Goal: Complete application form: Complete application form

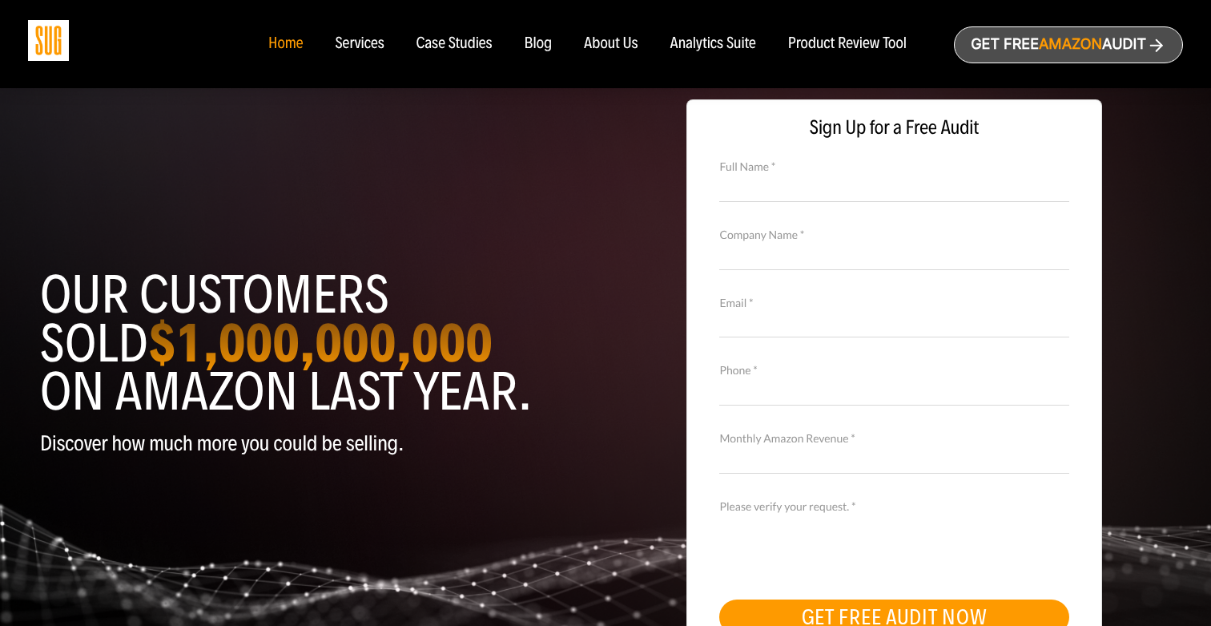
click at [806, 182] on input "Full Name *" at bounding box center [893, 187] width 349 height 28
type input "[PERSON_NAME]"
click at [751, 262] on input "Company Name *" at bounding box center [893, 255] width 349 height 28
type input "WestCascade Naturals"
click at [732, 324] on input "Email *" at bounding box center [893, 323] width 349 height 28
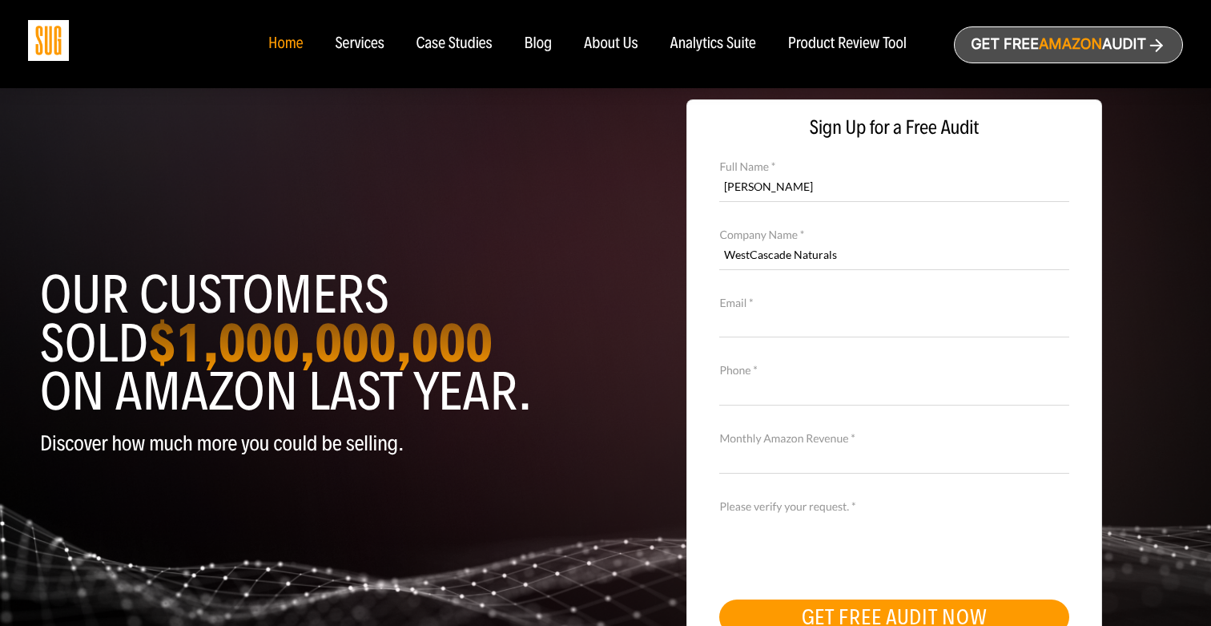
type input "m"
type input "[EMAIL_ADDRESS][DOMAIN_NAME]"
click at [730, 392] on input "Phone *" at bounding box center [893, 391] width 349 height 28
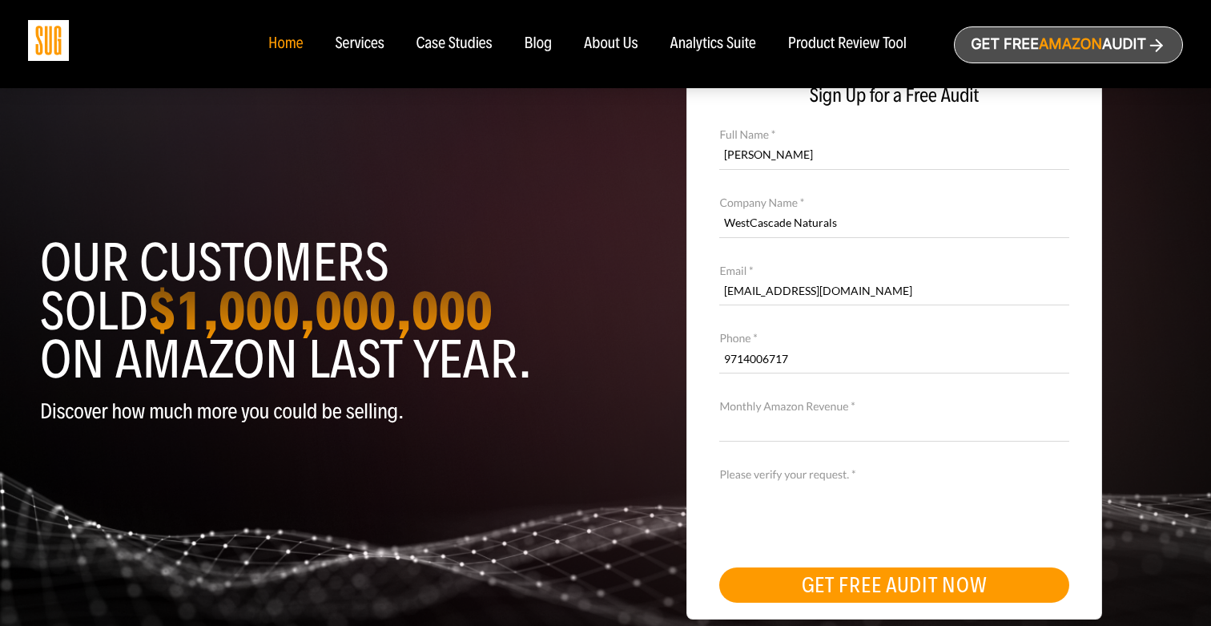
scroll to position [46, 0]
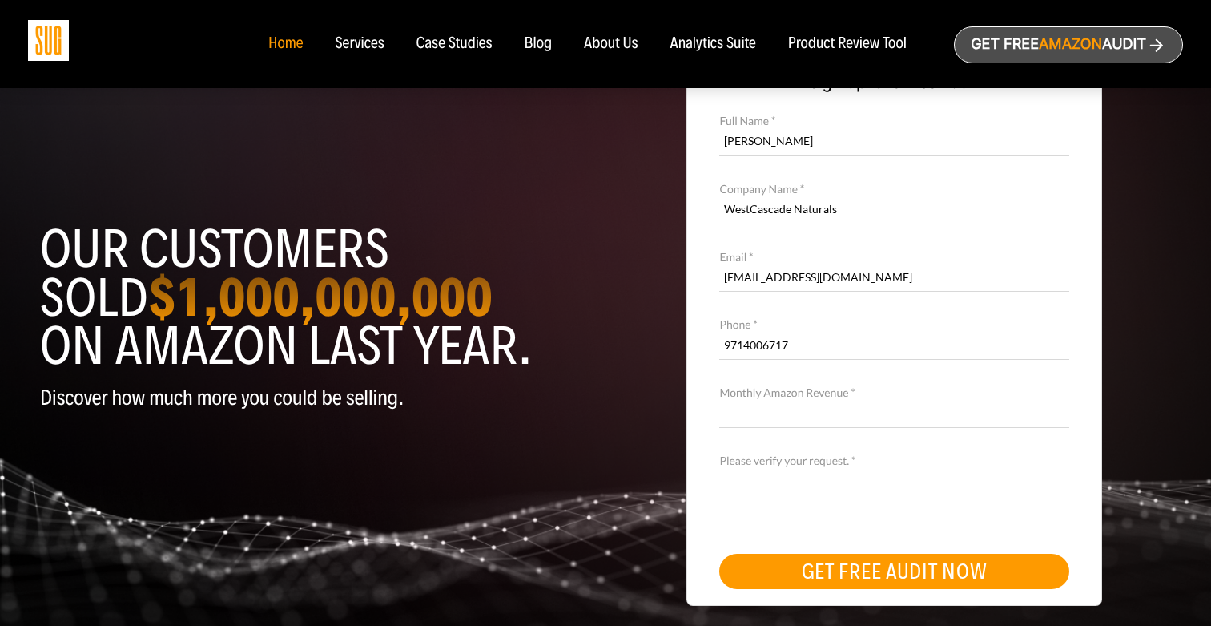
type input "9714006717"
click at [727, 409] on input "Monthly Amazon Revenue *" at bounding box center [893, 414] width 349 height 28
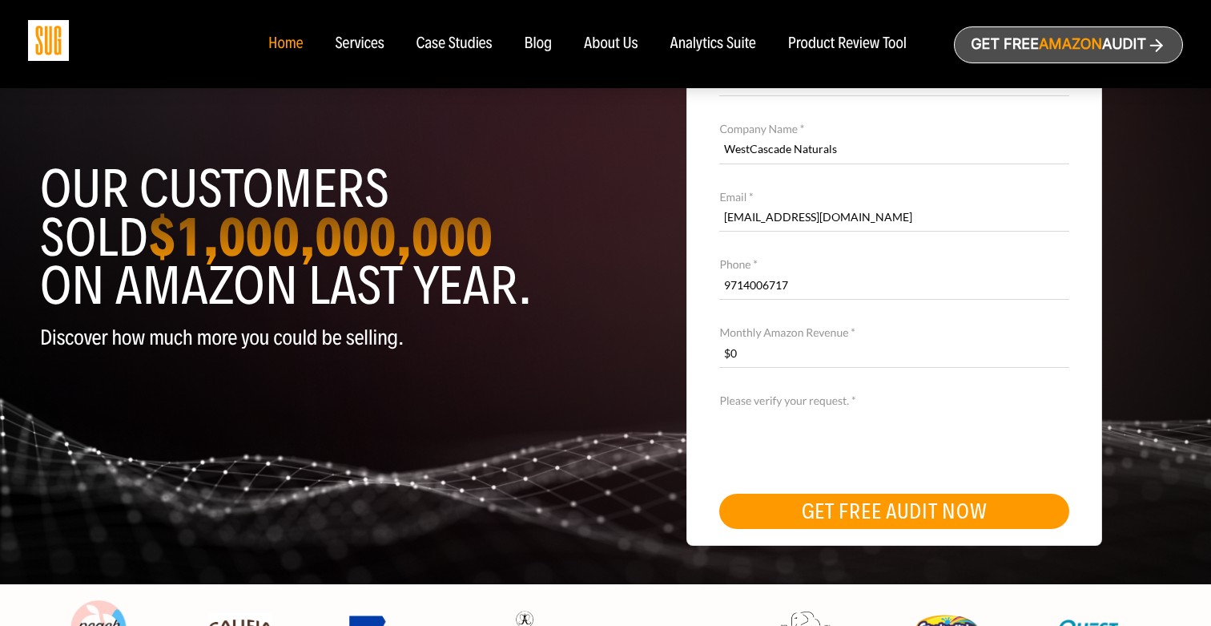
scroll to position [111, 0]
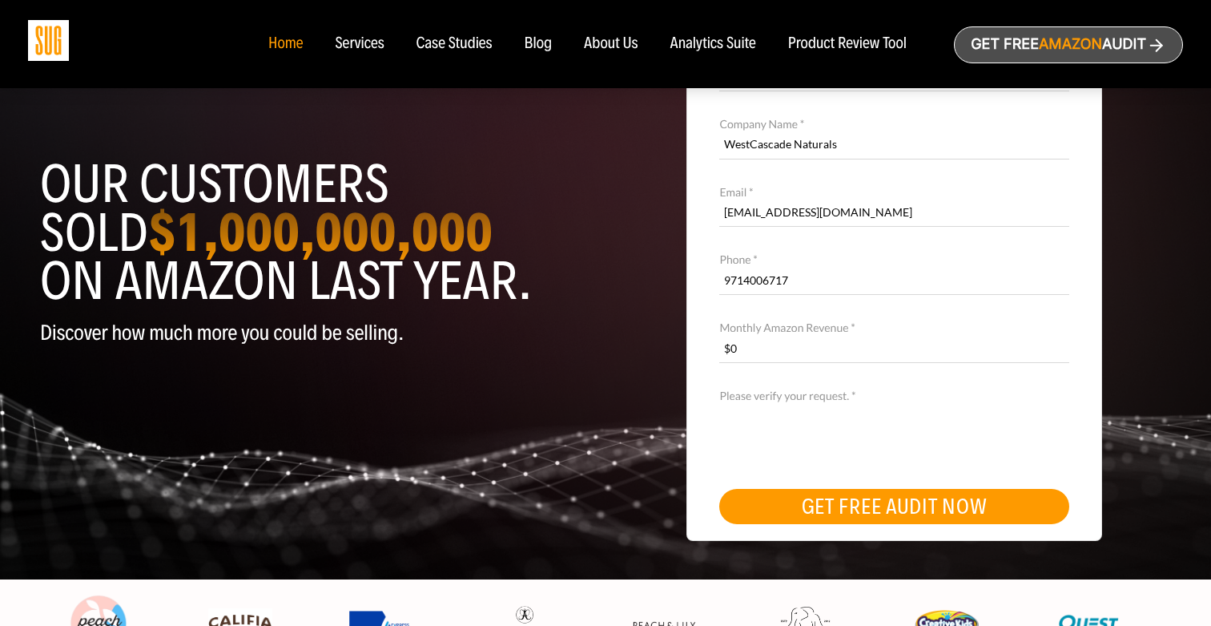
type input "$0"
click at [779, 513] on button "GET FREE AUDIT NOW" at bounding box center [893, 506] width 349 height 35
